Goal: Contribute content

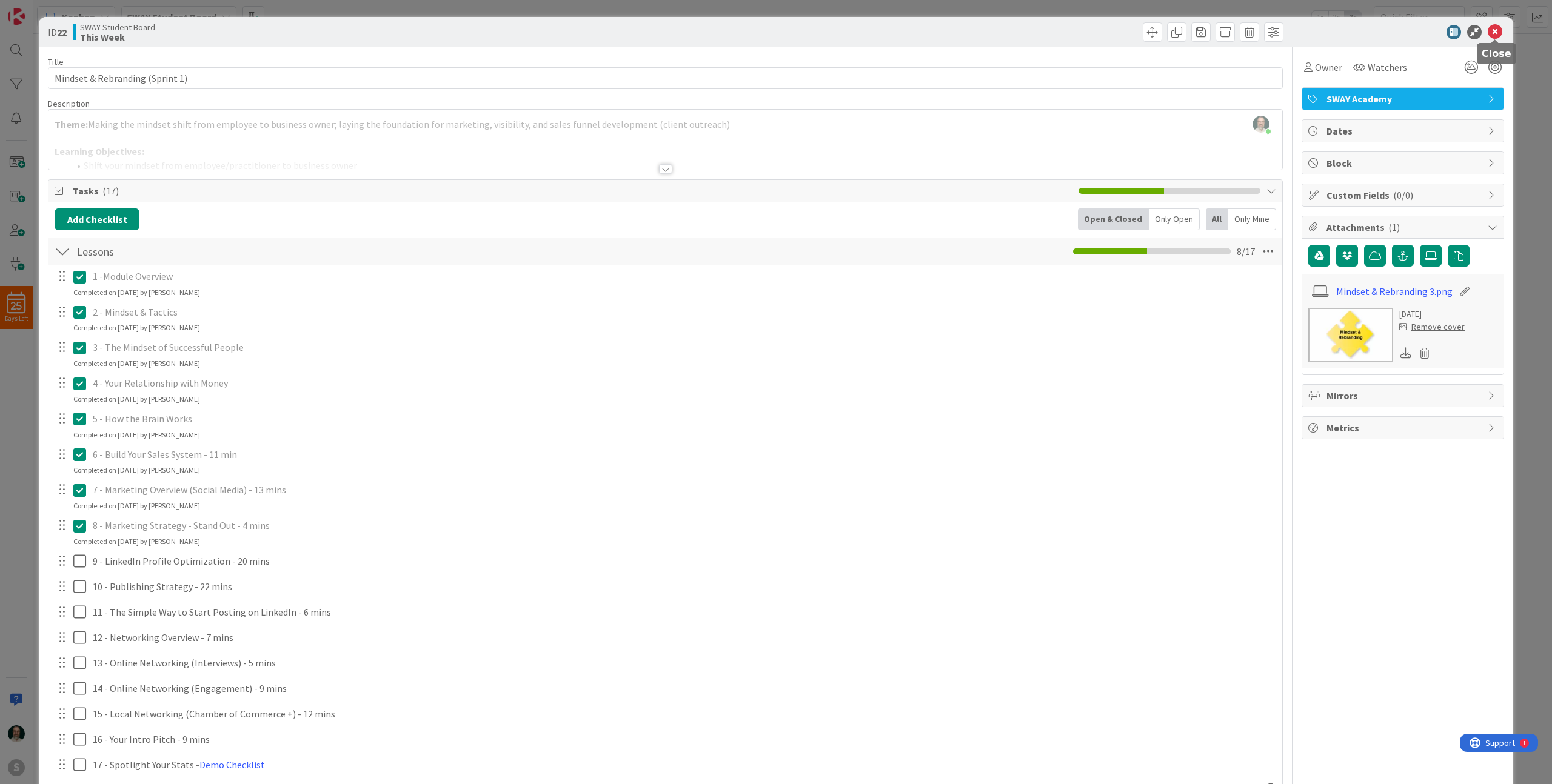
click at [1500, 29] on icon at bounding box center [1495, 32] width 14 height 14
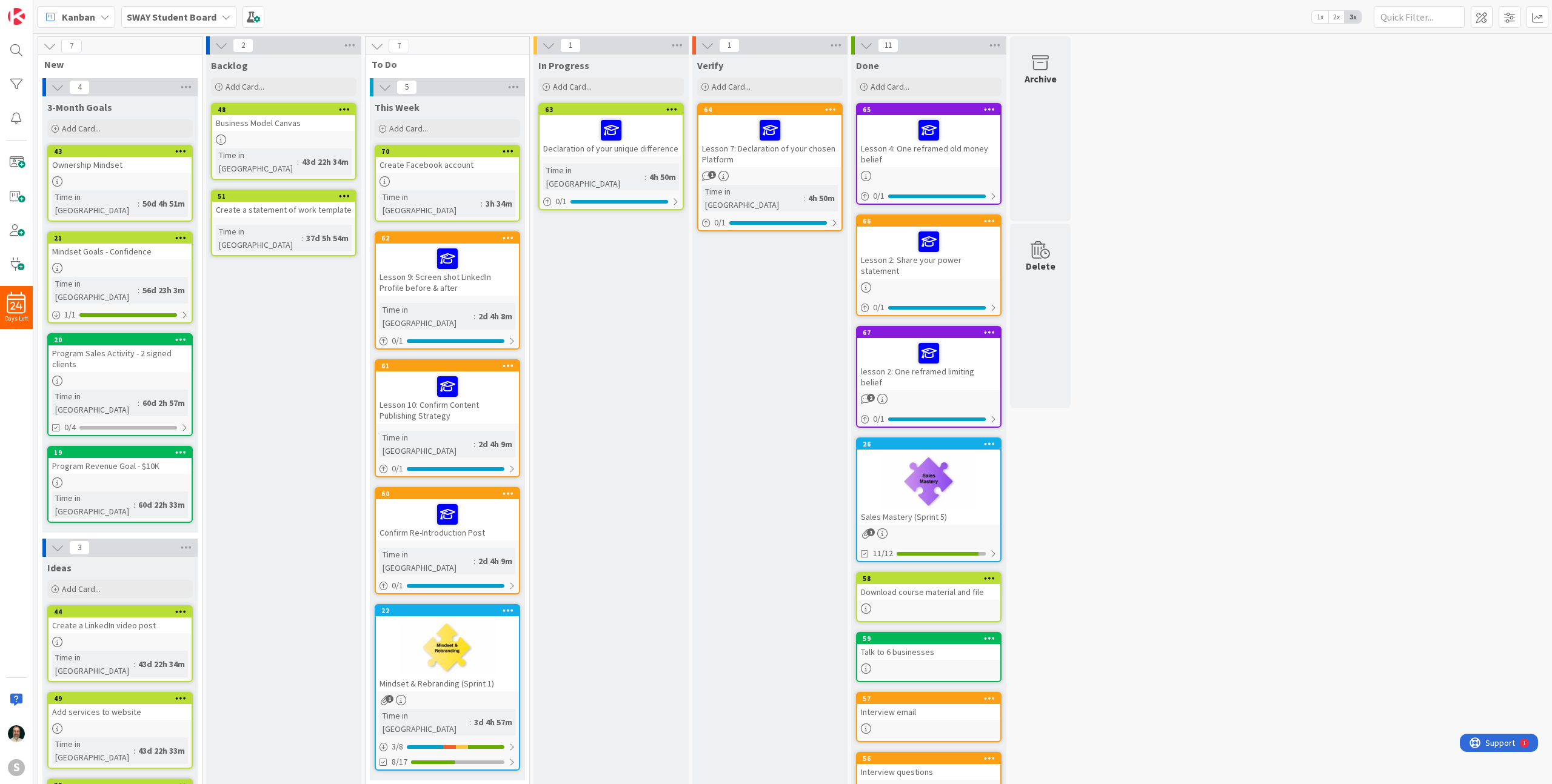
click at [471, 271] on div "Lesson 9: Screen shot LinkedIn Profile before & after" at bounding box center [448, 269] width 143 height 52
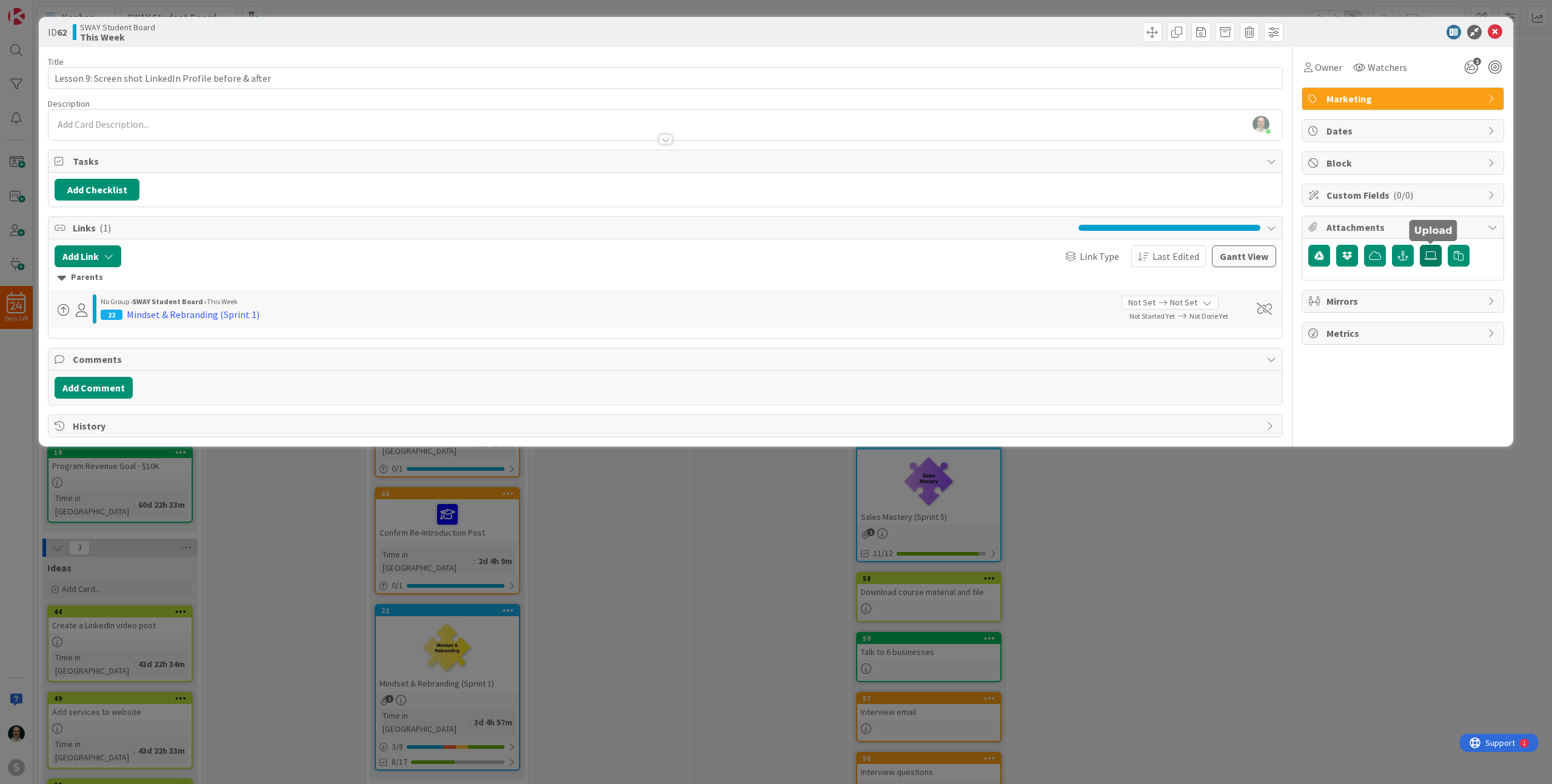
click at [1433, 257] on icon at bounding box center [1430, 255] width 12 height 9
click at [1420, 245] on input "file" at bounding box center [1420, 245] width 0 height 0
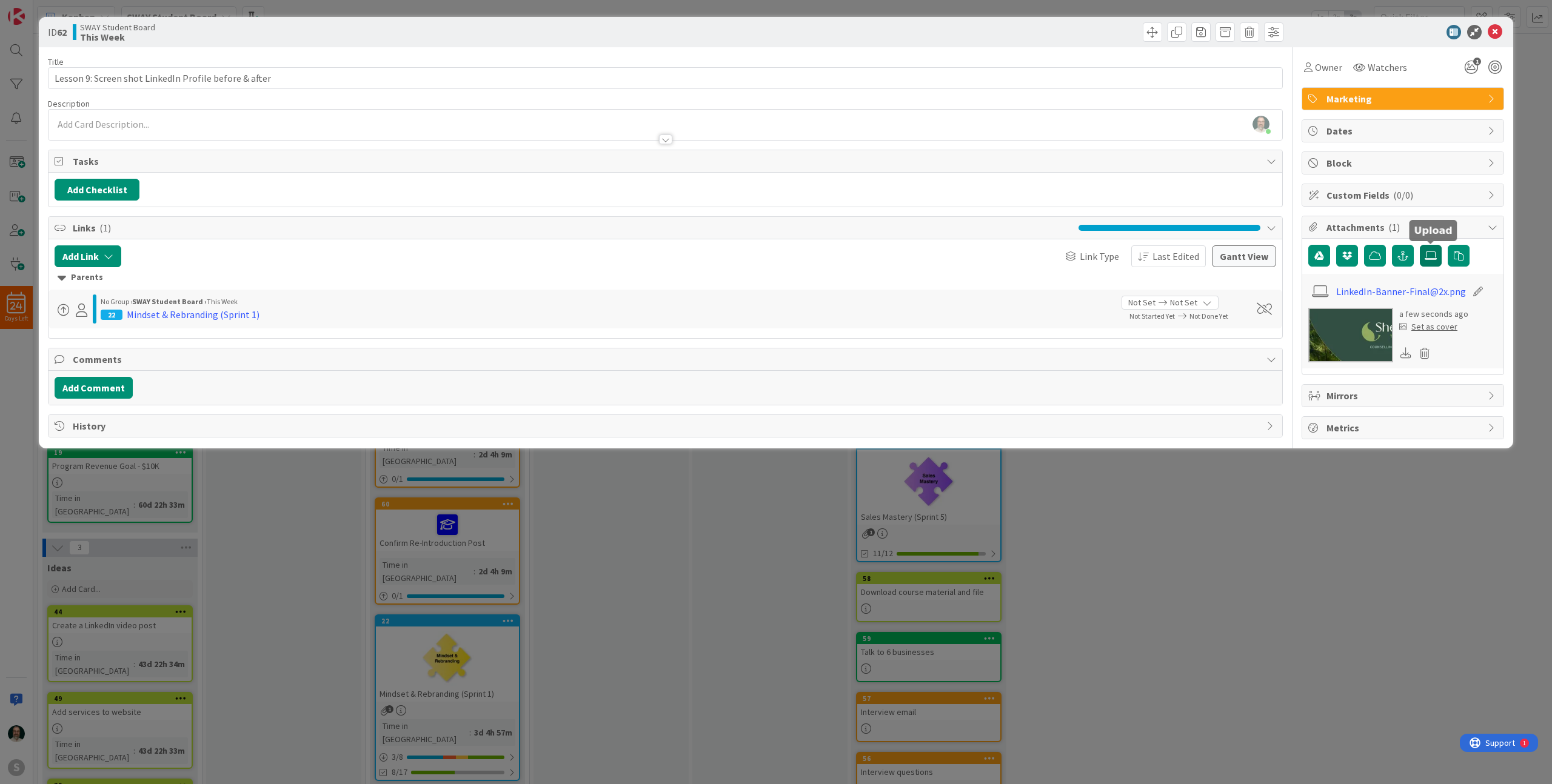
click at [1432, 259] on icon at bounding box center [1430, 255] width 12 height 9
click at [1420, 245] on input "file" at bounding box center [1420, 245] width 0 height 0
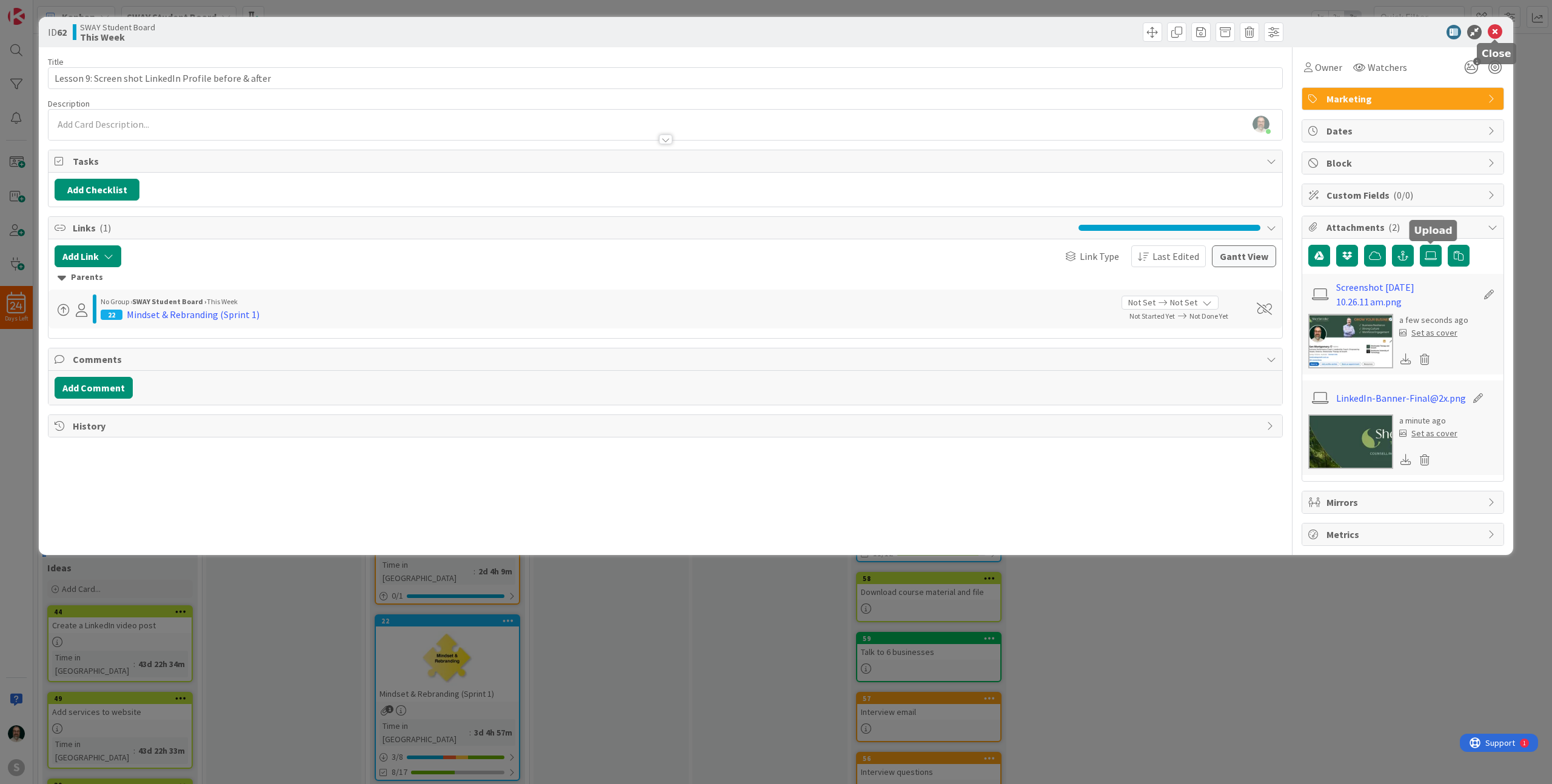
click at [1497, 31] on icon at bounding box center [1495, 32] width 14 height 14
